Goal: Information Seeking & Learning: Find specific fact

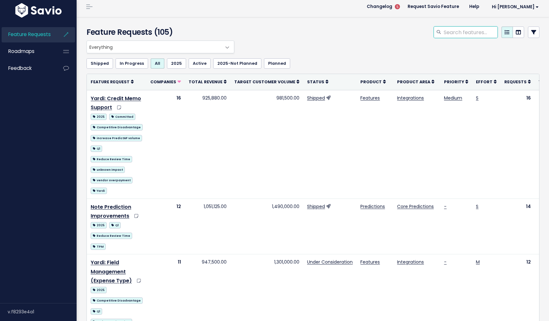
scroll to position [3, 0]
click at [478, 32] on input "search" at bounding box center [470, 32] width 55 height 11
type input "multiple closing"
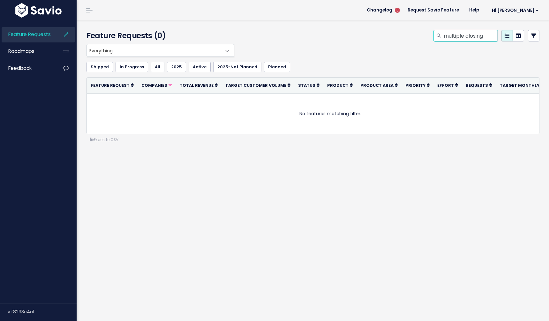
drag, startPoint x: 466, startPoint y: 35, endPoint x: 432, endPoint y: 34, distance: 33.9
click at [432, 34] on div "multiple closing" at bounding box center [390, 37] width 309 height 14
type input "closing"
click at [33, 70] on link "Feedback" at bounding box center [27, 68] width 51 height 15
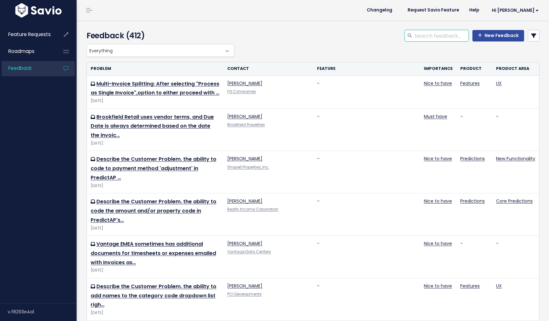
click at [442, 37] on input "search" at bounding box center [441, 35] width 55 height 11
type input "multiple closing"
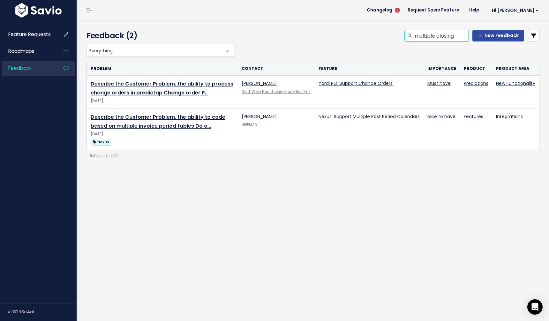
click at [431, 35] on input "multiple closing" at bounding box center [441, 35] width 55 height 11
type input "vanderbilt"
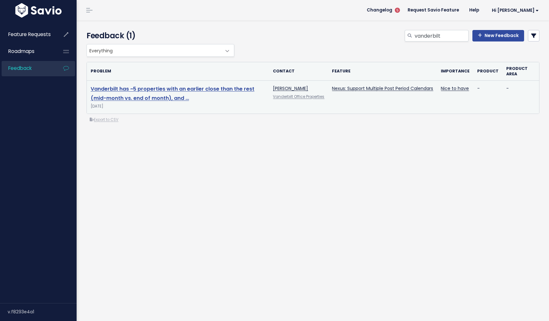
click at [227, 91] on link "Vanderbilt has ~5 properties with an earlier close than the rest (mid-month vs.…" at bounding box center [173, 93] width 164 height 17
